Goal: Find specific page/section: Find specific page/section

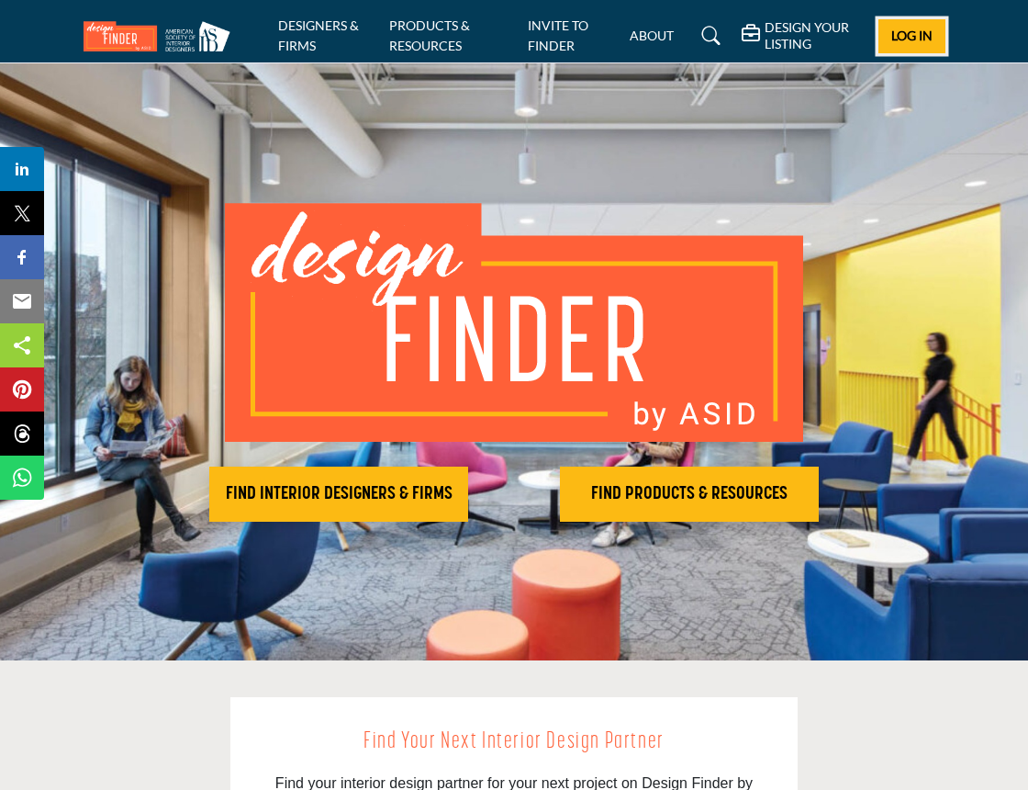
click at [917, 43] on button "Log In" at bounding box center [912, 36] width 66 height 34
click at [906, 30] on span "Log In" at bounding box center [912, 36] width 41 height 16
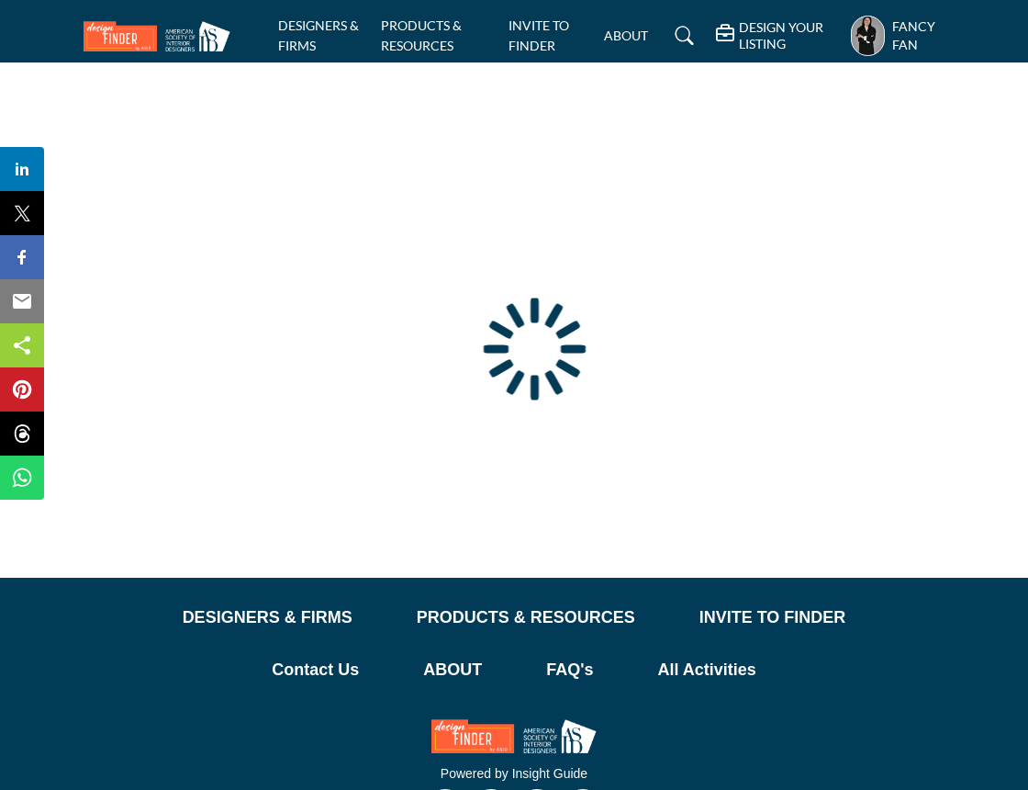
type input "**********"
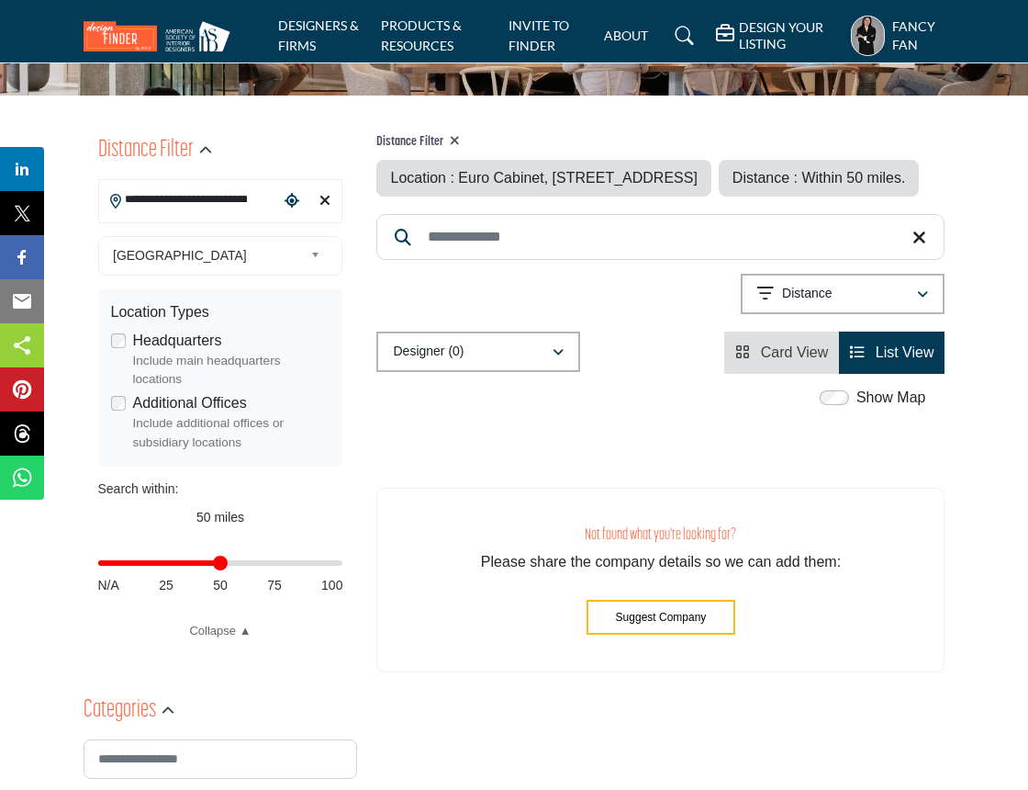
scroll to position [163, 0]
